Goal: Manage account settings

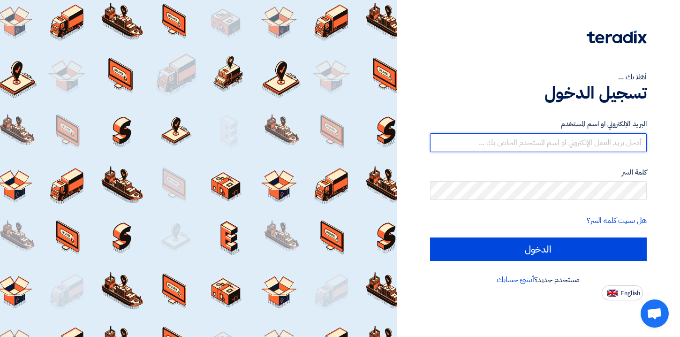
click at [547, 149] on input "text" at bounding box center [538, 142] width 217 height 19
type input "[EMAIL_ADDRESS][DOMAIN_NAME]"
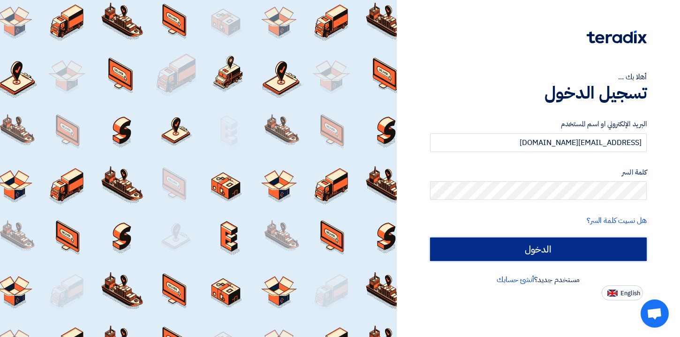
click at [548, 251] on input "الدخول" at bounding box center [538, 248] width 217 height 23
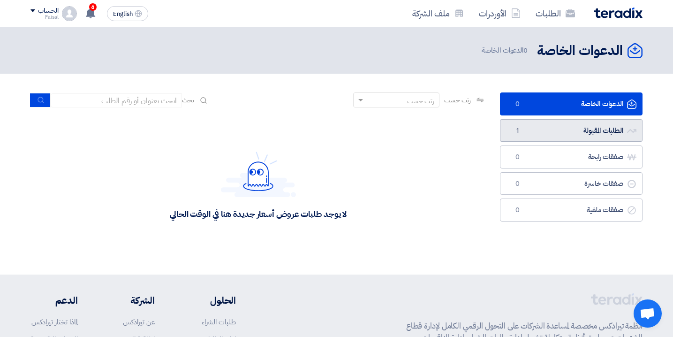
click at [574, 129] on link "الطلبات المقبولة الطلبات المقبولة 1" at bounding box center [571, 130] width 143 height 23
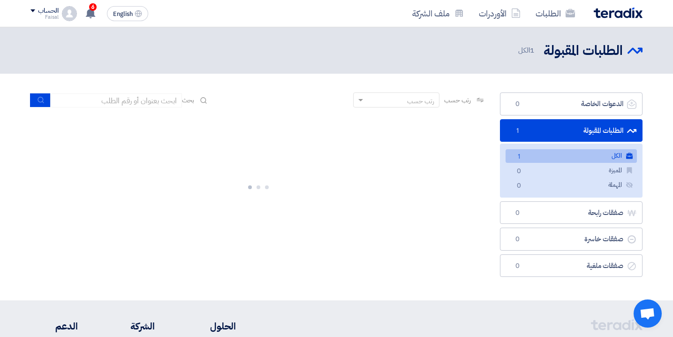
click at [531, 155] on link "الكل الكل 1" at bounding box center [571, 156] width 131 height 14
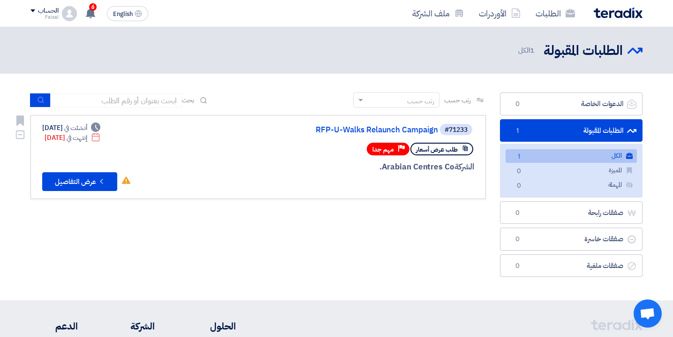
drag, startPoint x: 91, startPoint y: 137, endPoint x: 83, endPoint y: 140, distance: 8.0
click at [83, 140] on div "Deadline إنتهت في [DATE]" at bounding box center [73, 138] width 56 height 10
drag, startPoint x: 142, startPoint y: 169, endPoint x: 178, endPoint y: 171, distance: 36.2
click at [142, 169] on div "#71233 RFP-U-Walks Relaunch Campaign طلب عرض أسعار Priority مهم جدا الشركة Arab…" at bounding box center [258, 157] width 432 height 68
click at [370, 249] on div "رتب حسب رتب حسب بحث مجال الطلب مسؤول المشتريات نوع الطلب" at bounding box center [258, 186] width 470 height 189
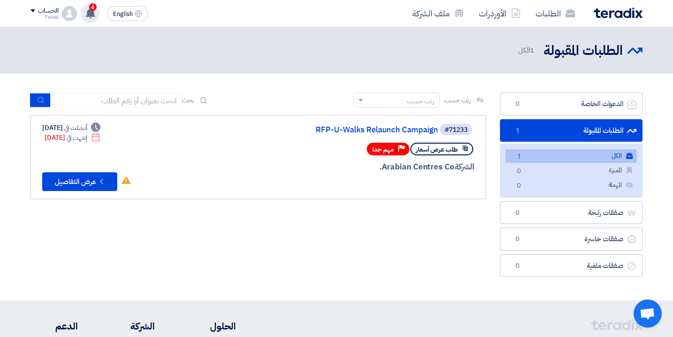
click at [98, 14] on div "6 تعديل جديد خاص بطلب شراء "RFP-U-Walks Relaunch Campaign". 1 hours ago تعديل ج…" at bounding box center [90, 13] width 19 height 19
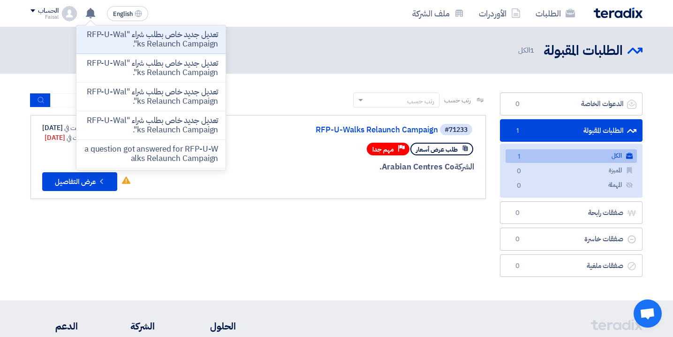
click at [396, 22] on div "الطلبات الأوردرات ملف الشركة" at bounding box center [458, 13] width 367 height 22
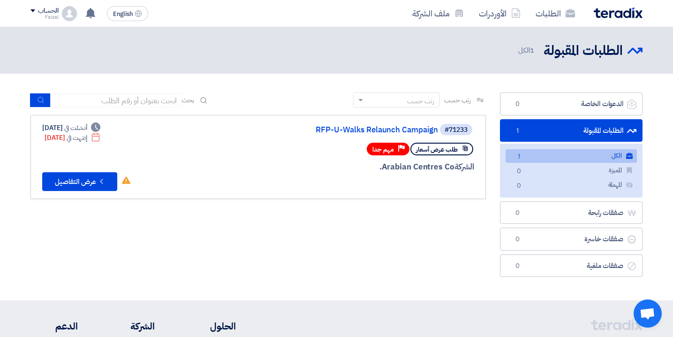
click at [44, 13] on div "الحساب" at bounding box center [48, 11] width 20 height 8
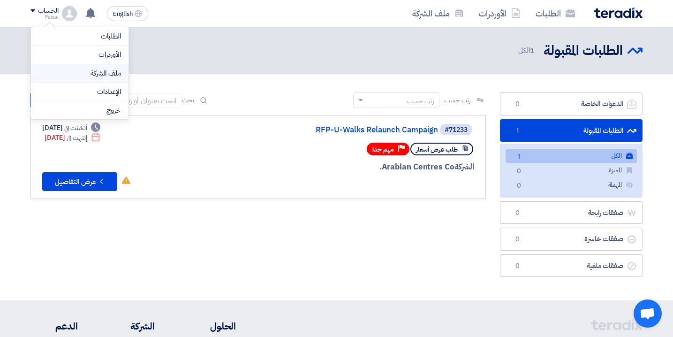
click at [109, 68] on link "ملف الشركة" at bounding box center [79, 73] width 83 height 11
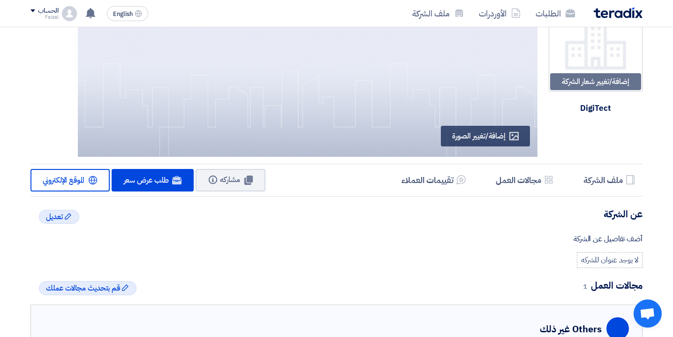
scroll to position [35, 0]
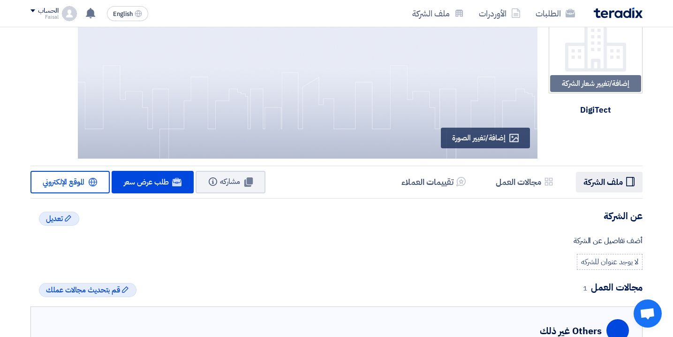
click at [599, 179] on h5 "ملف الشركة" at bounding box center [603, 181] width 39 height 11
click at [46, 15] on div "Faisal" at bounding box center [44, 17] width 28 height 5
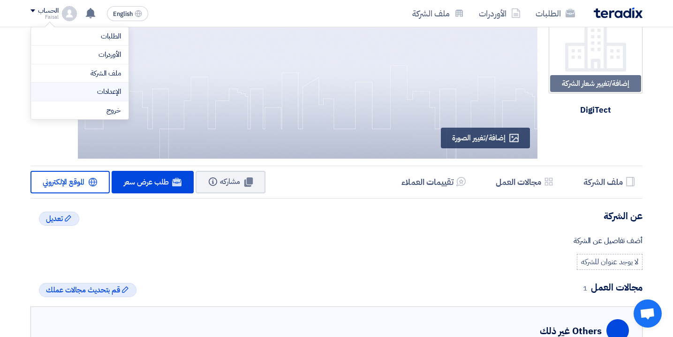
click at [113, 91] on link "الإعدادات" at bounding box center [79, 91] width 83 height 11
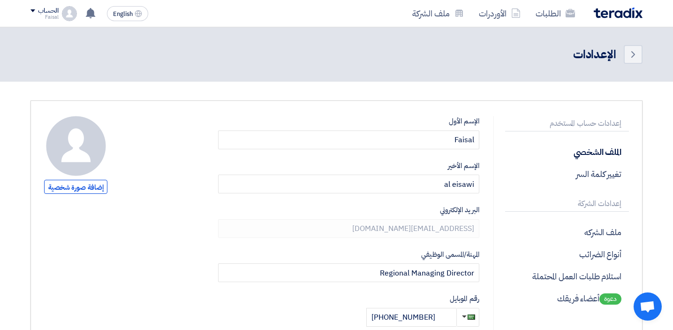
drag, startPoint x: 414, startPoint y: 244, endPoint x: 411, endPoint y: 230, distance: 14.0
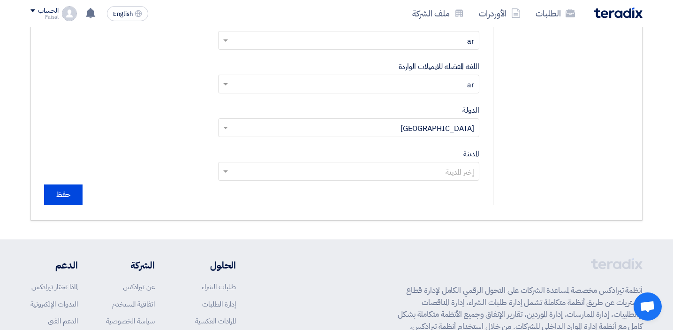
scroll to position [434, 0]
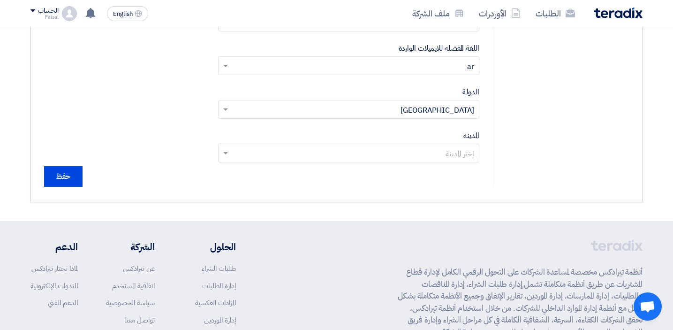
click at [387, 157] on input "text" at bounding box center [354, 153] width 243 height 15
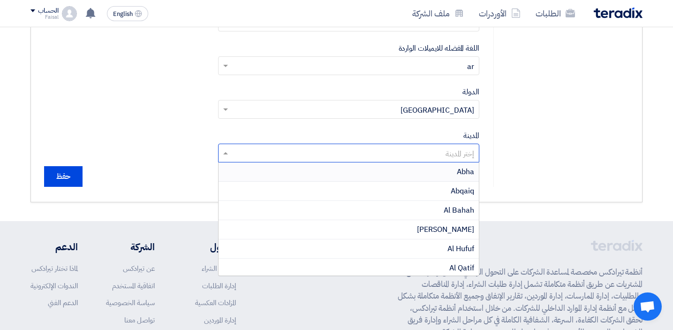
click at [387, 157] on input "text" at bounding box center [354, 153] width 243 height 15
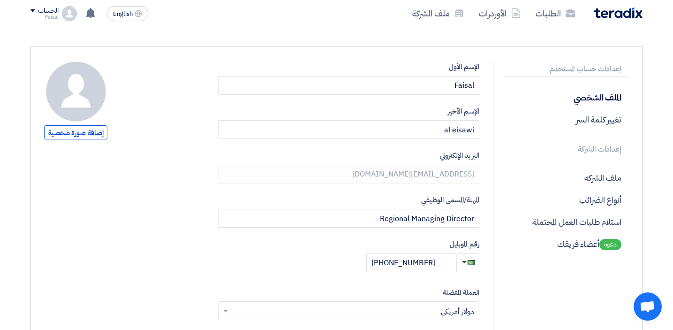
scroll to position [61, 0]
